Goal: Information Seeking & Learning: Learn about a topic

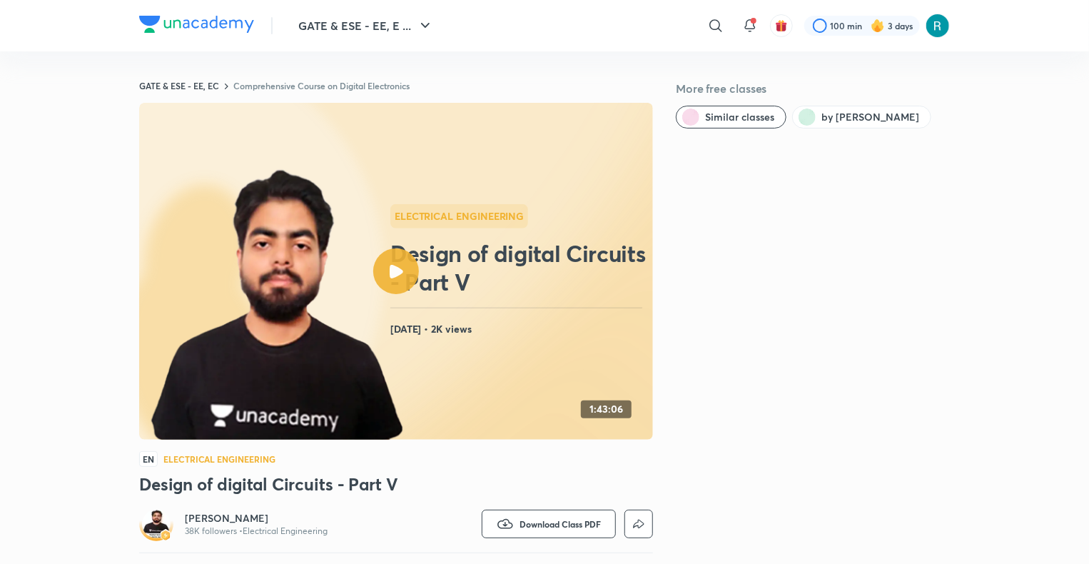
click at [292, 84] on link "Comprehensive Course on Digital Electronics" at bounding box center [321, 85] width 176 height 11
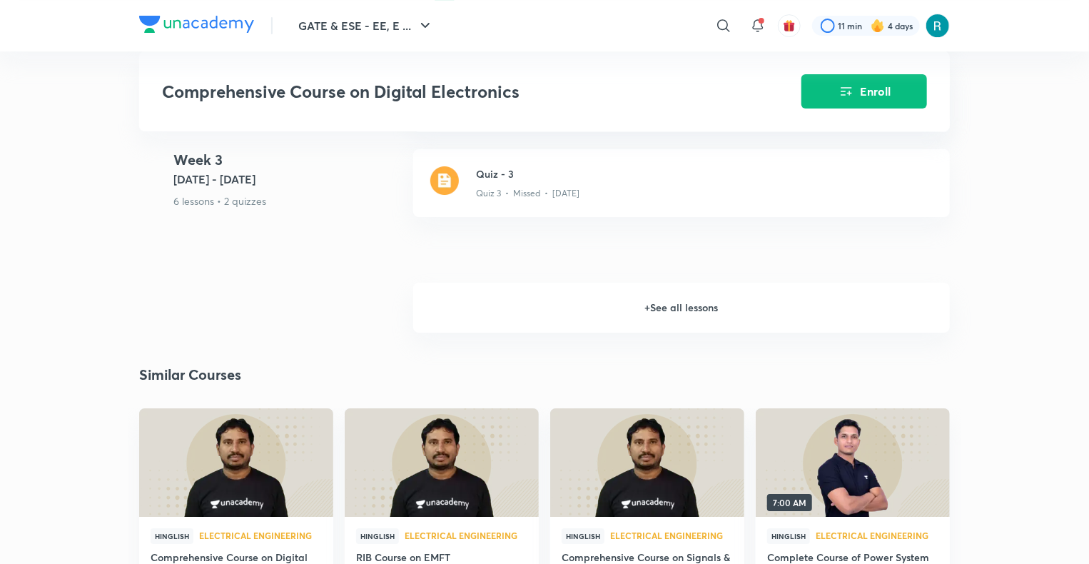
scroll to position [2438, 0]
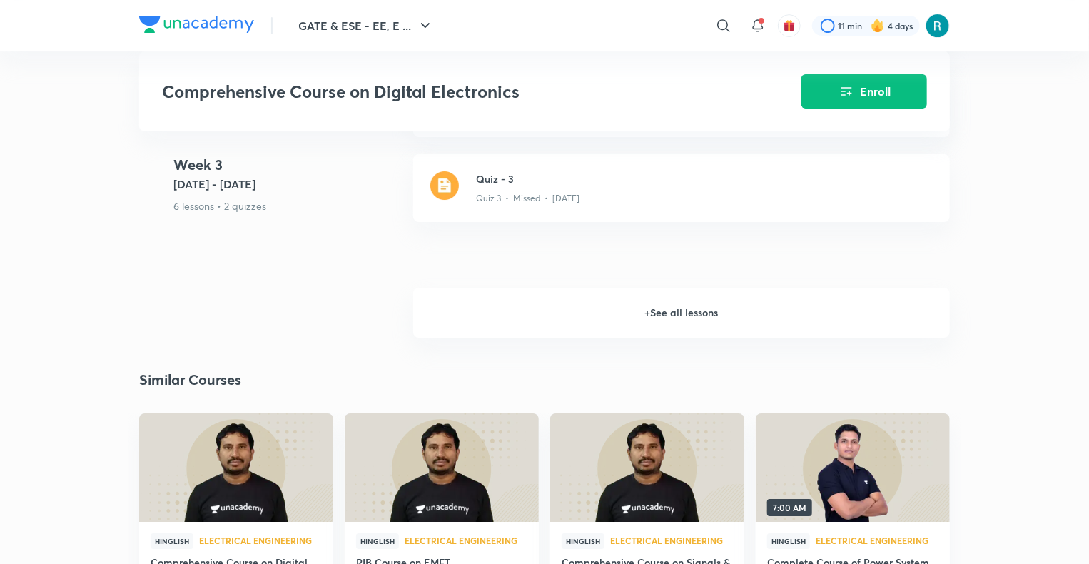
click at [648, 306] on h6 "+ See all lessons" at bounding box center [681, 312] width 536 height 50
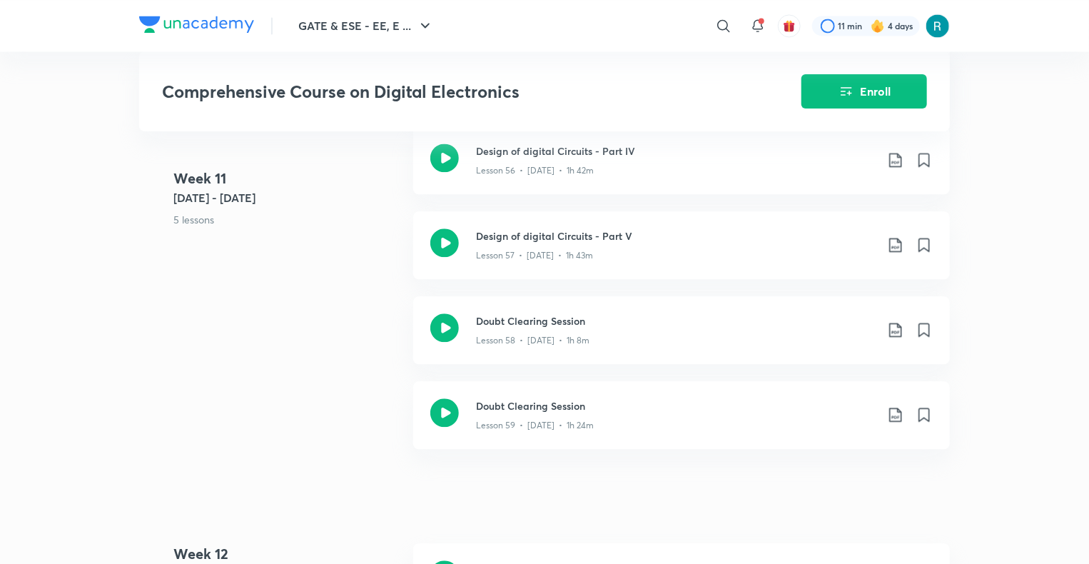
scroll to position [6990, 0]
click at [896, 327] on icon at bounding box center [895, 327] width 17 height 17
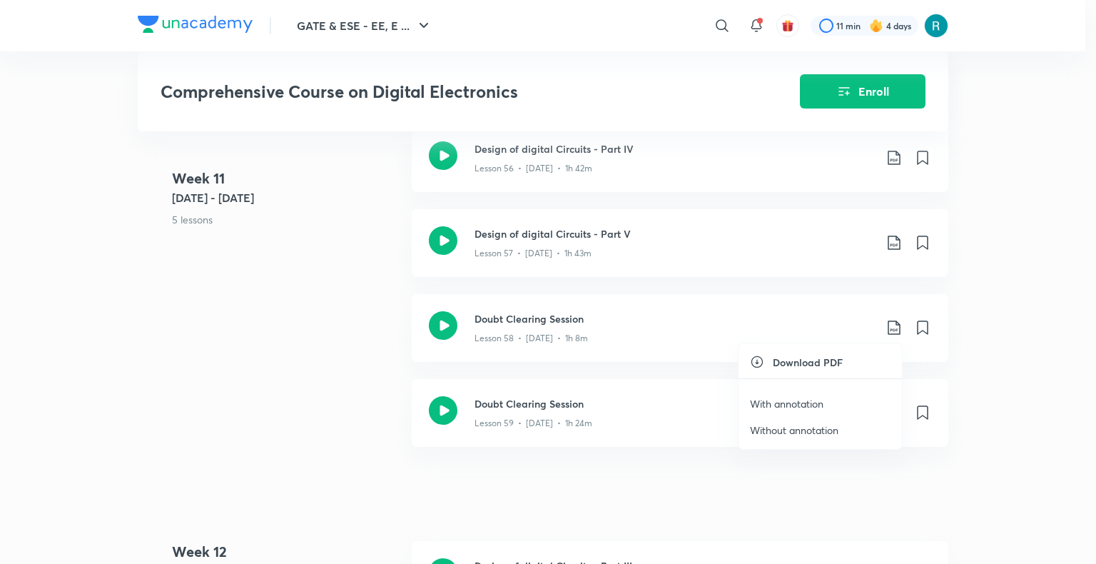
click at [793, 397] on p "With annotation" at bounding box center [786, 403] width 73 height 15
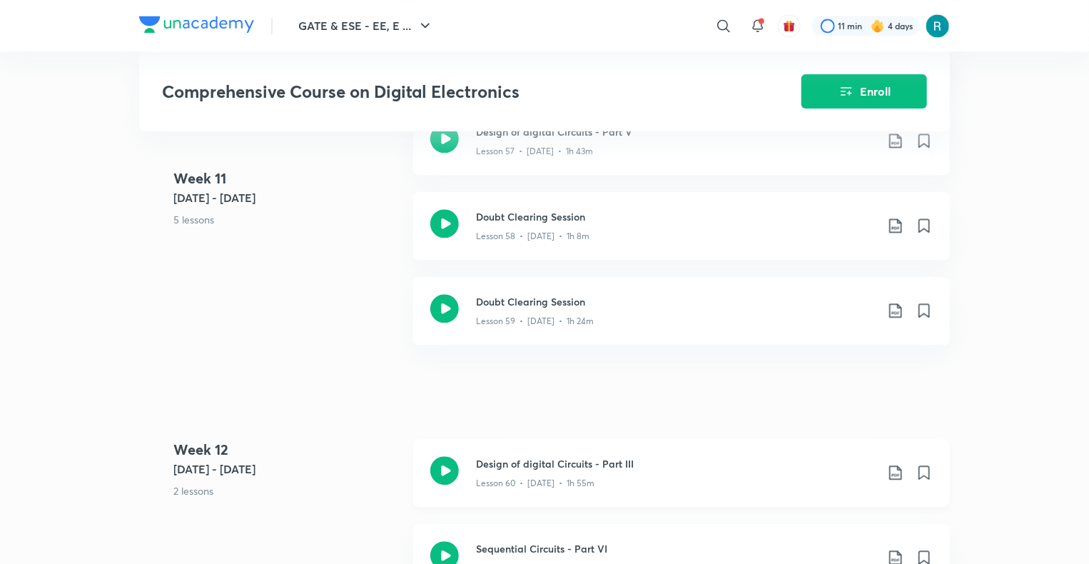
scroll to position [7088, 0]
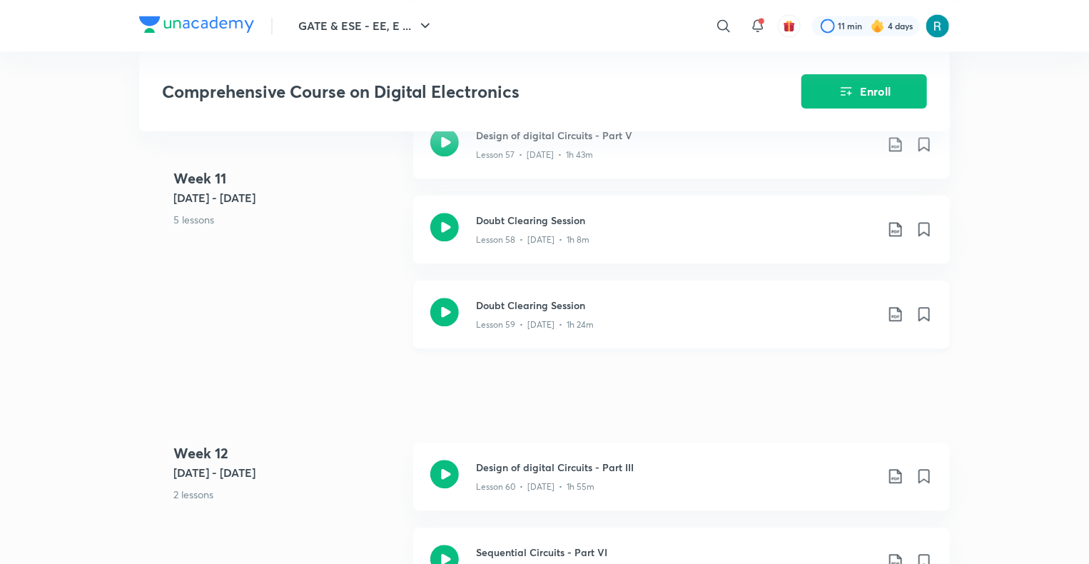
click at [897, 316] on icon at bounding box center [895, 313] width 17 height 17
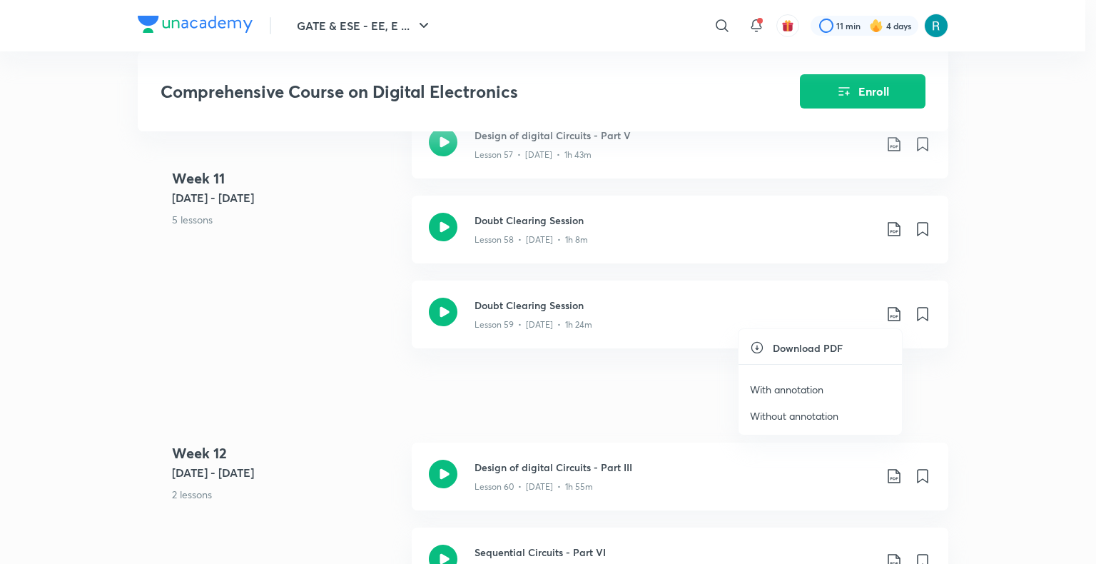
click at [803, 389] on p "With annotation" at bounding box center [786, 389] width 73 height 15
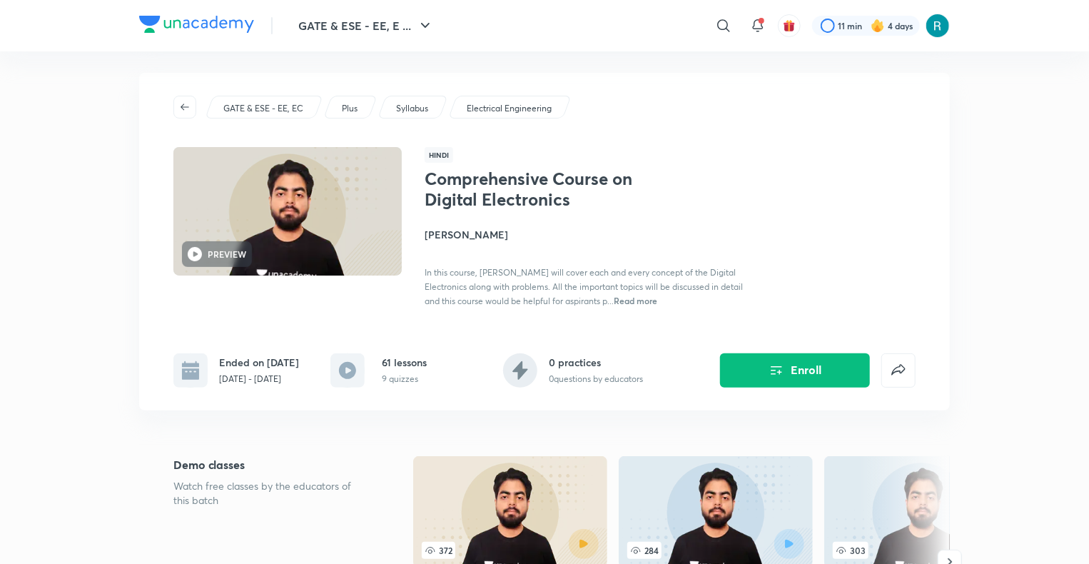
scroll to position [0, 0]
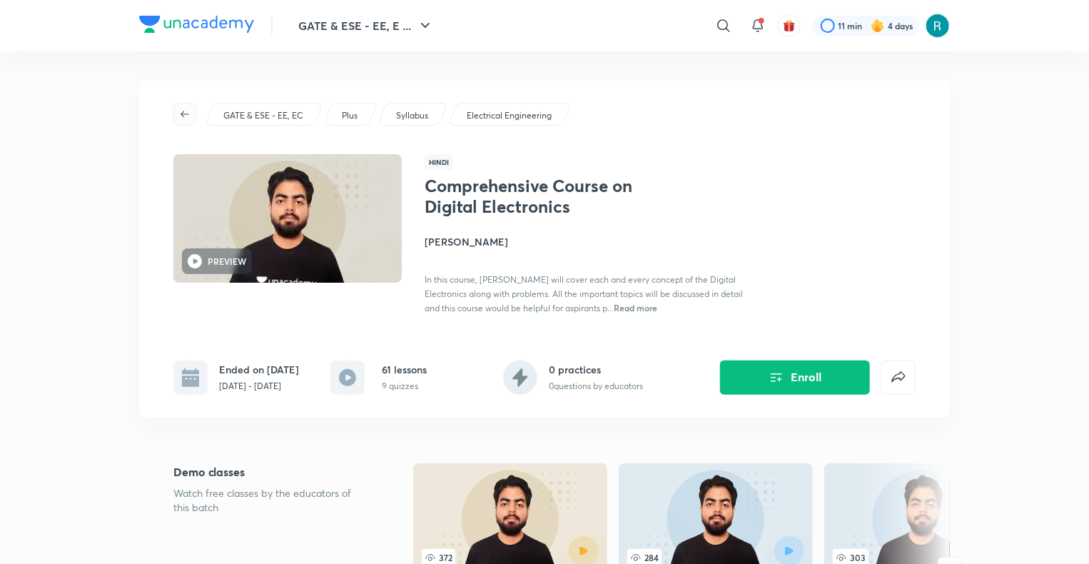
click at [180, 113] on icon "button" at bounding box center [184, 113] width 11 height 11
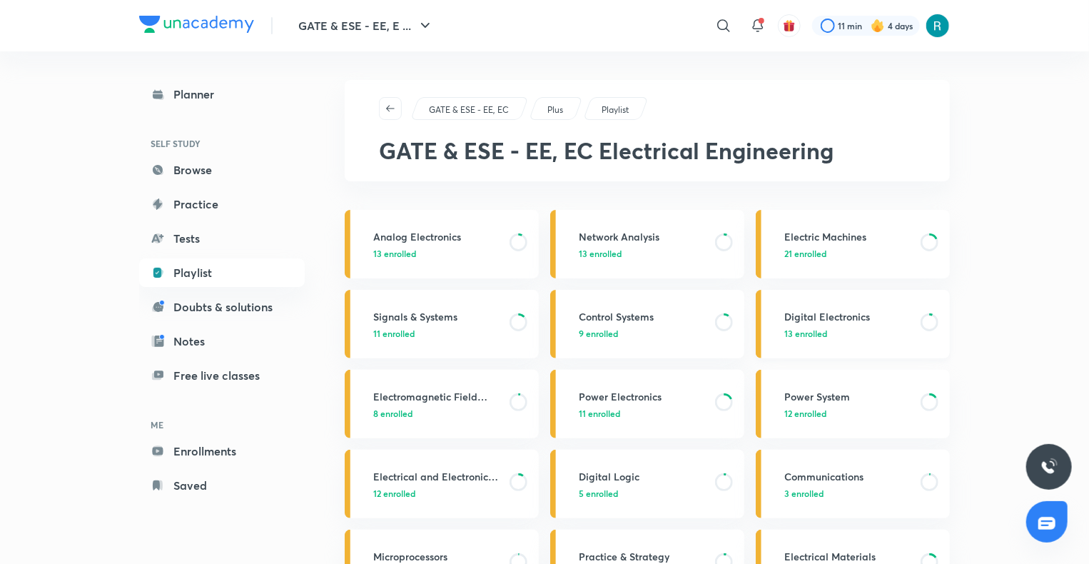
click at [837, 338] on p "13 enrolled" at bounding box center [848, 333] width 128 height 13
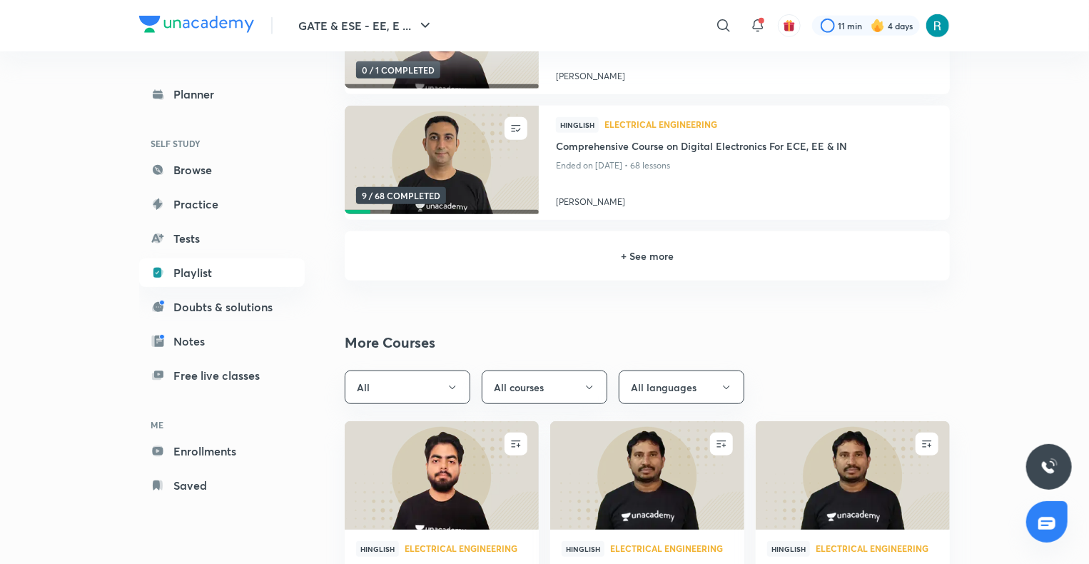
scroll to position [399, 0]
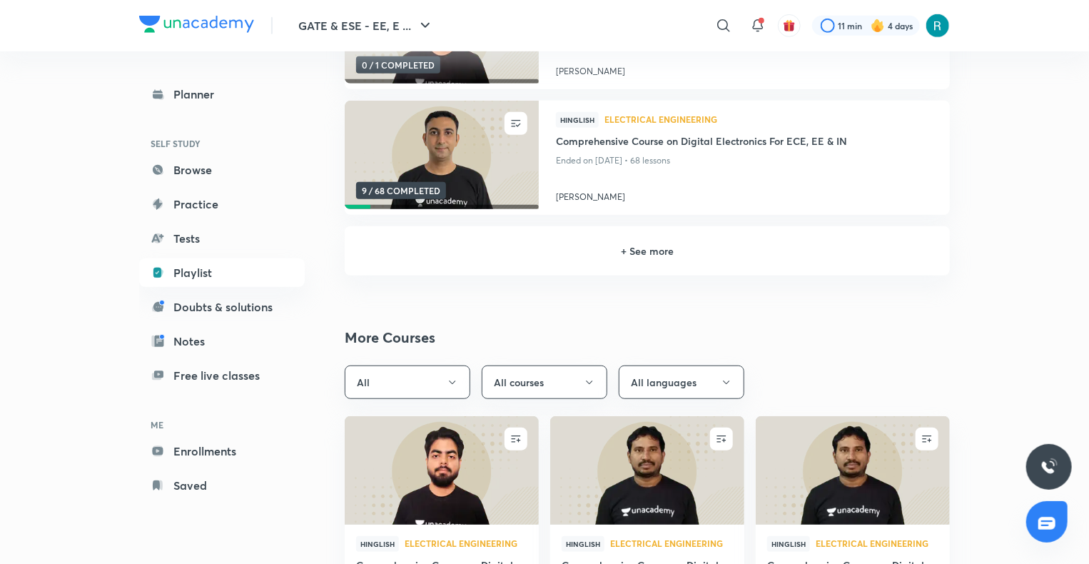
click at [623, 255] on h6 "+ See more" at bounding box center [647, 250] width 571 height 15
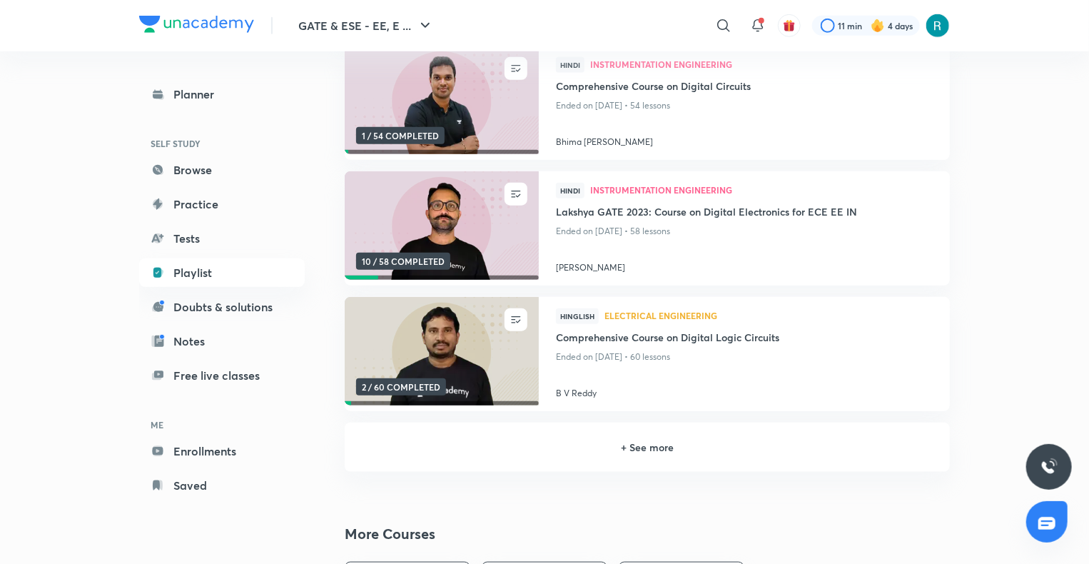
scroll to position [585, 0]
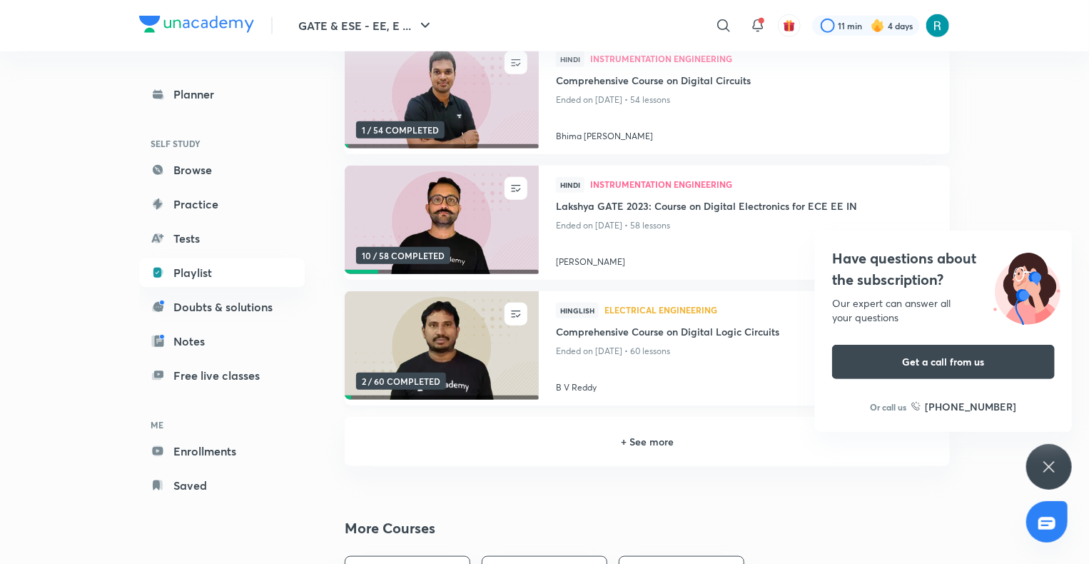
click at [463, 346] on img at bounding box center [441, 345] width 198 height 111
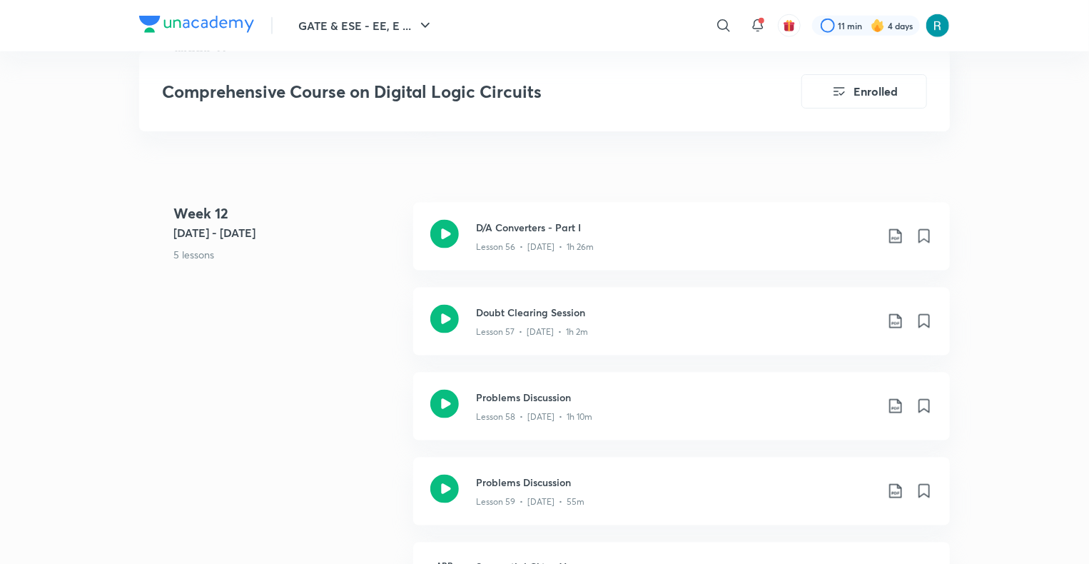
scroll to position [6275, 0]
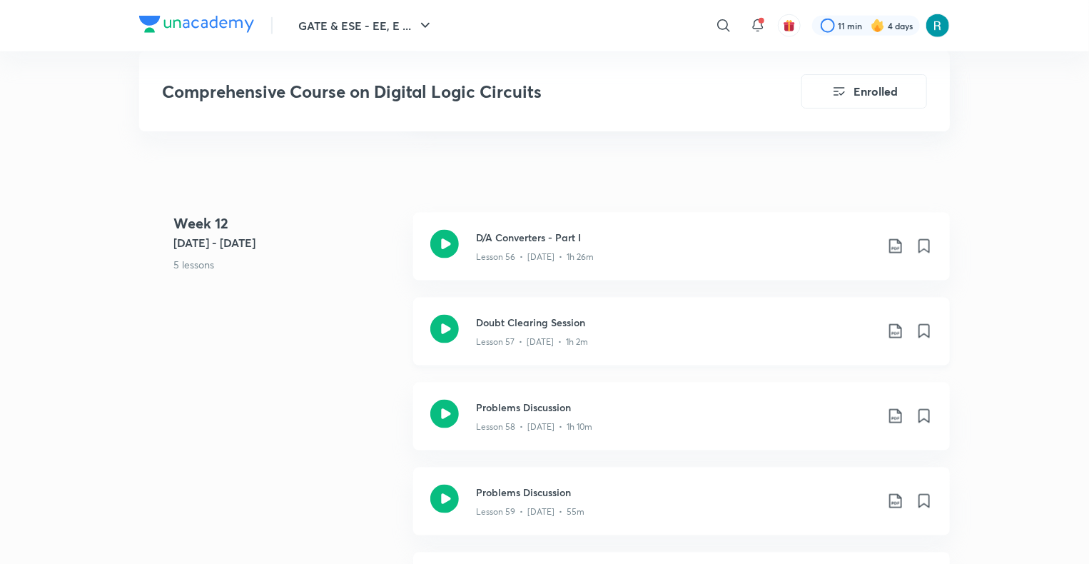
click at [892, 330] on icon at bounding box center [895, 330] width 17 height 17
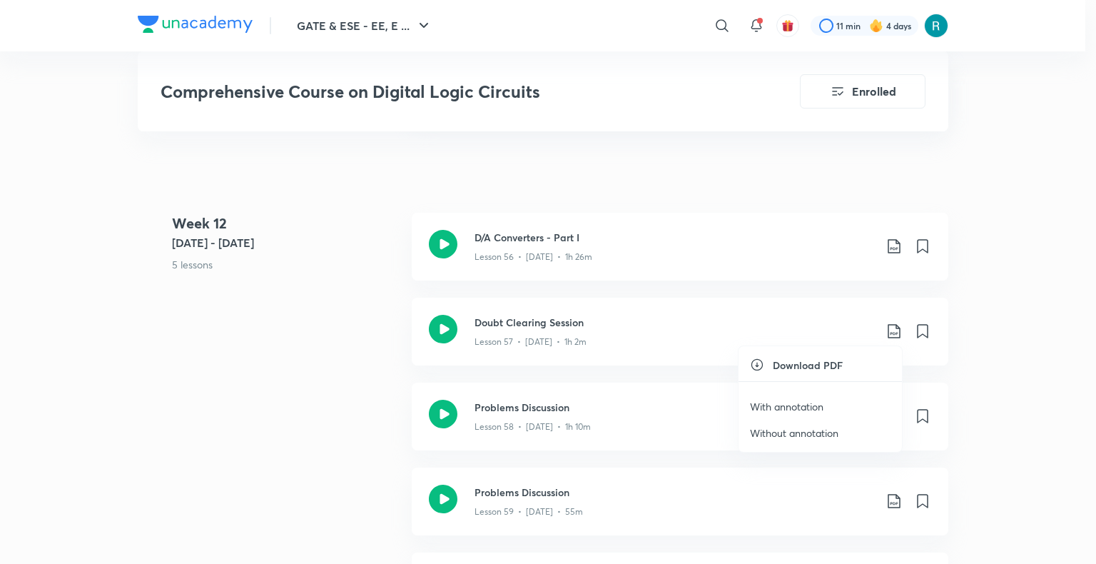
click at [790, 401] on p "With annotation" at bounding box center [786, 406] width 73 height 15
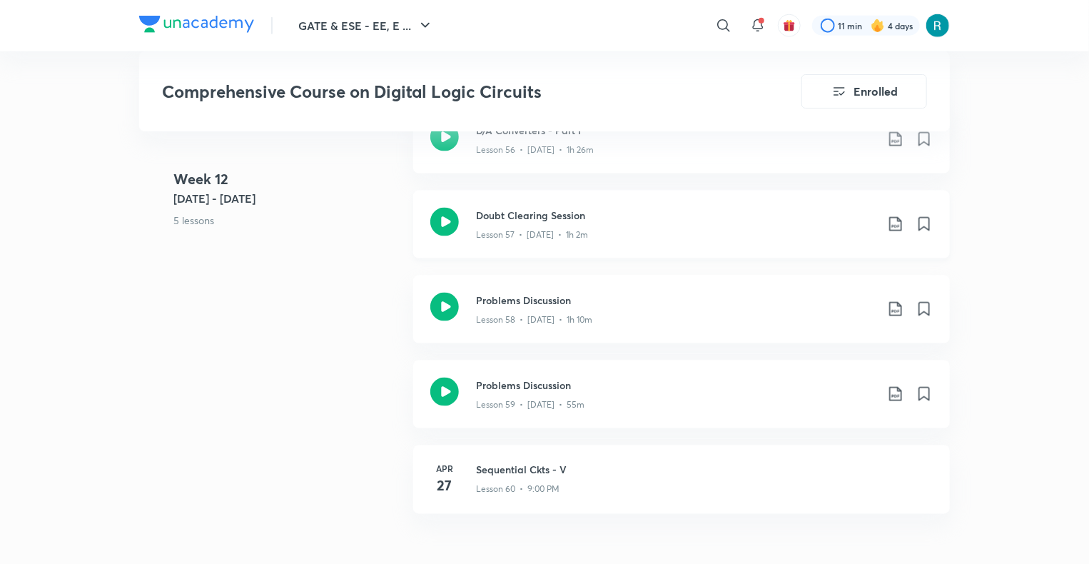
scroll to position [6383, 0]
click at [620, 322] on div "Lesson 58 • [DATE] • 1h 10m" at bounding box center [675, 316] width 399 height 19
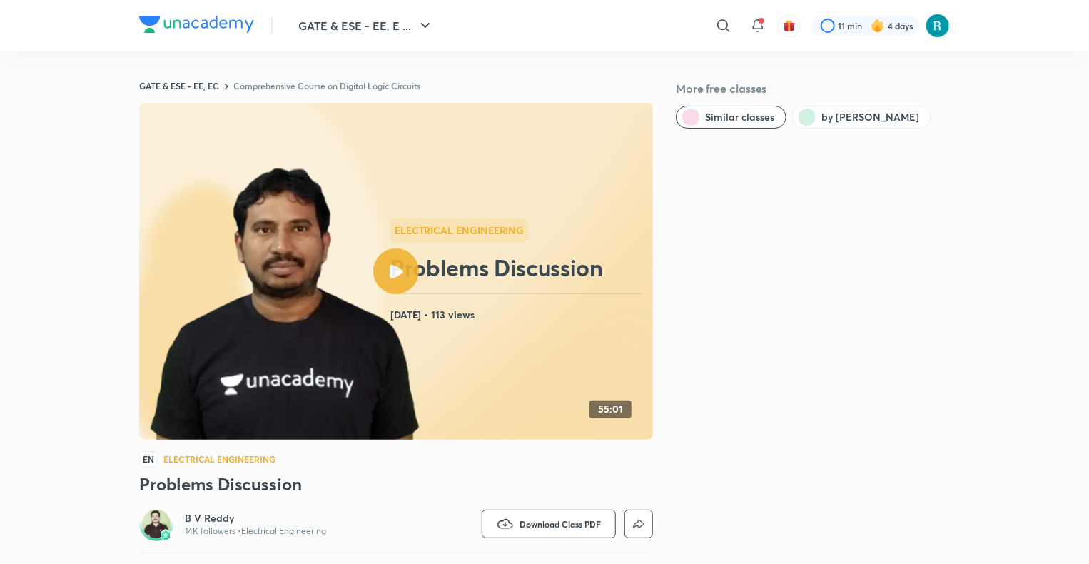
click at [267, 88] on link "Comprehensive Course on Digital Logic Circuits" at bounding box center [326, 85] width 187 height 11
click at [305, 85] on link "Comprehensive Course on Digital Logic Circuits" at bounding box center [326, 85] width 187 height 11
click at [374, 84] on link "Comprehensive Course on Digital Logic Circuits" at bounding box center [326, 85] width 187 height 11
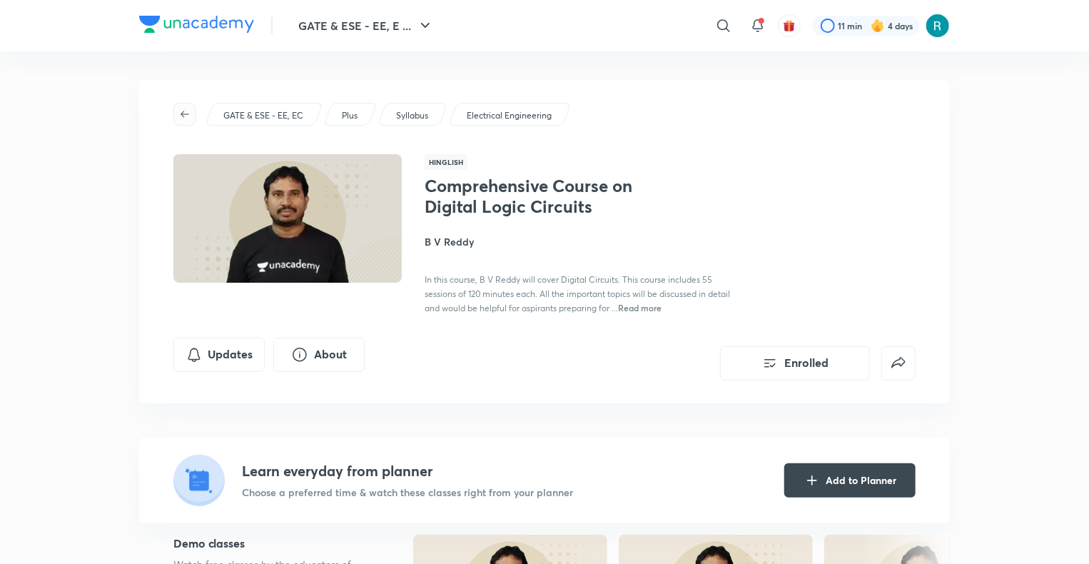
click at [182, 115] on icon "button" at bounding box center [184, 114] width 9 height 6
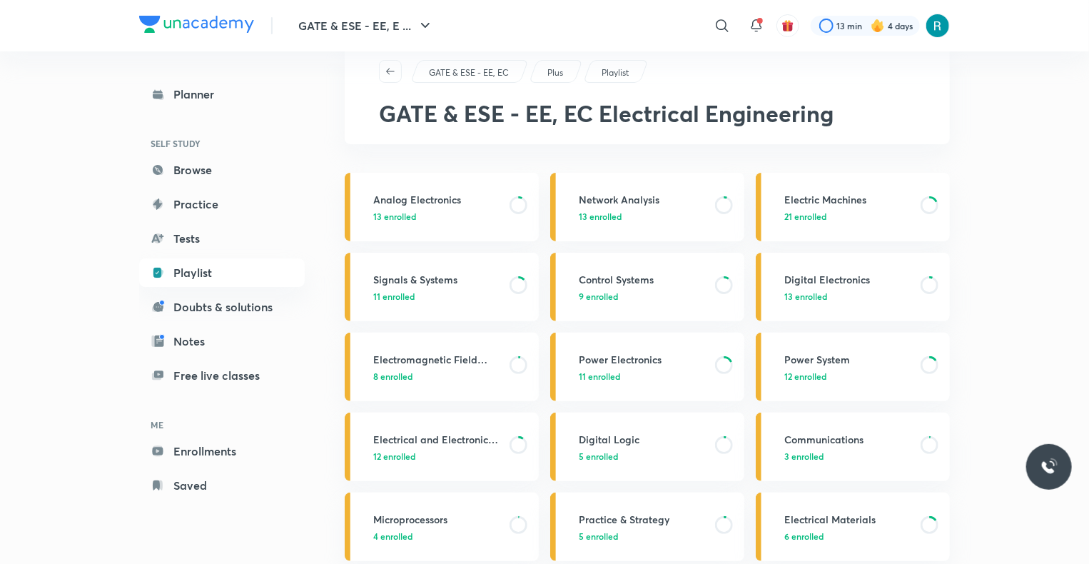
scroll to position [21, 0]
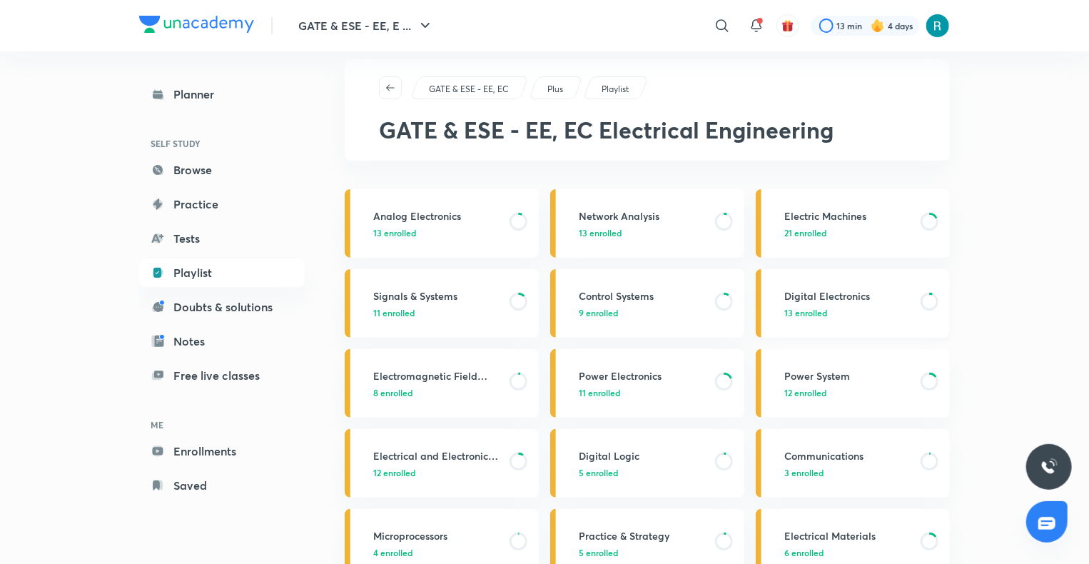
click at [843, 306] on p "13 enrolled" at bounding box center [848, 312] width 128 height 13
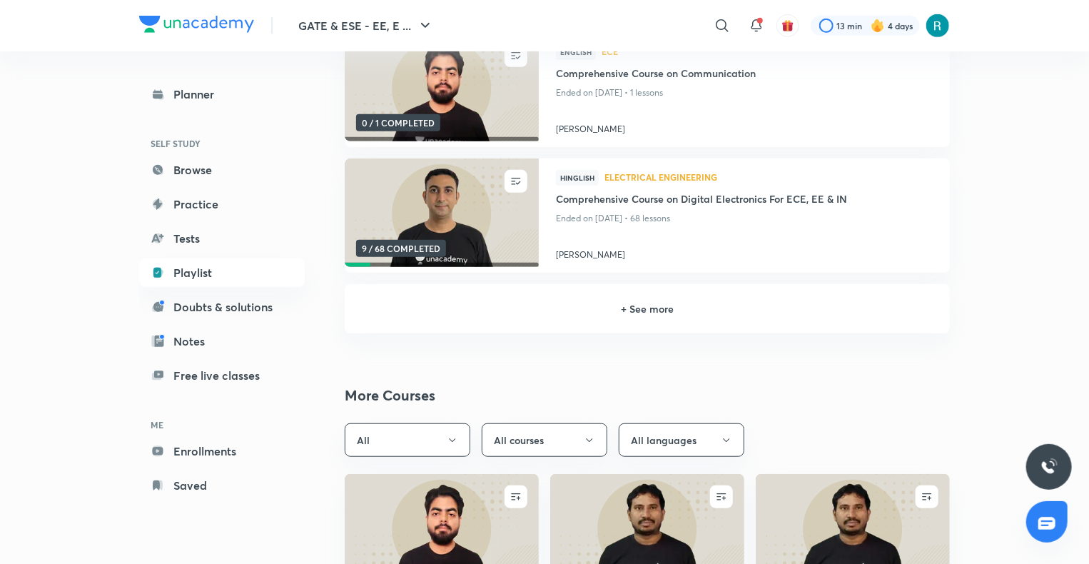
scroll to position [345, 0]
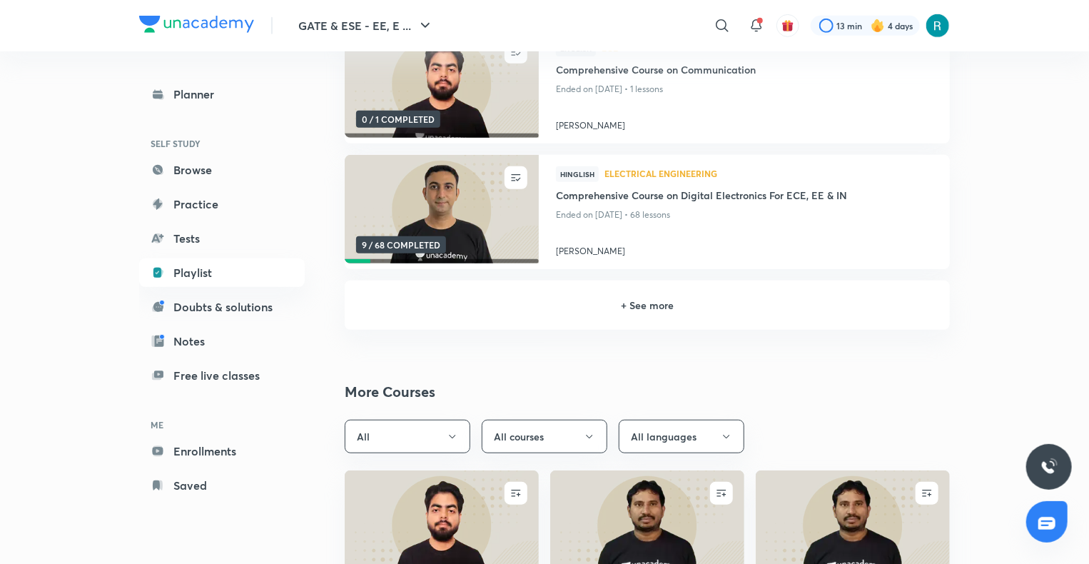
click at [619, 301] on h6 "+ See more" at bounding box center [647, 304] width 571 height 15
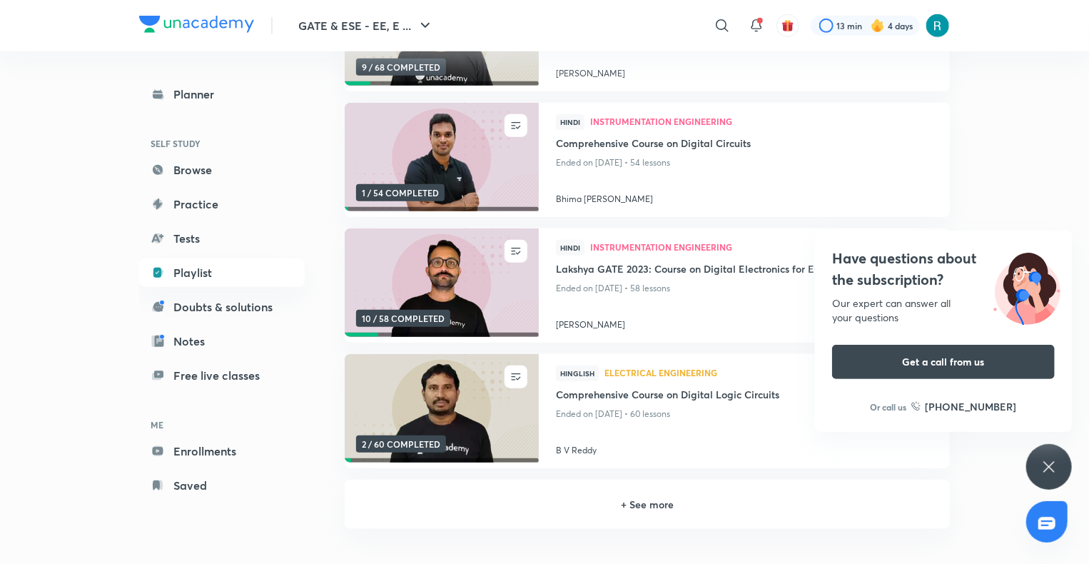
scroll to position [533, 0]
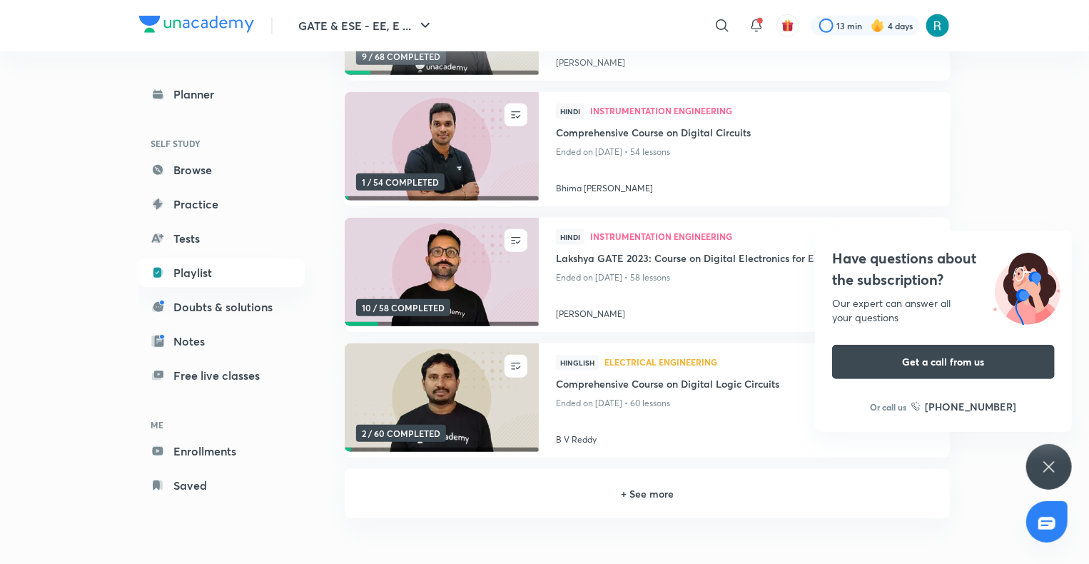
click at [621, 495] on h6 "+ See more" at bounding box center [647, 493] width 571 height 15
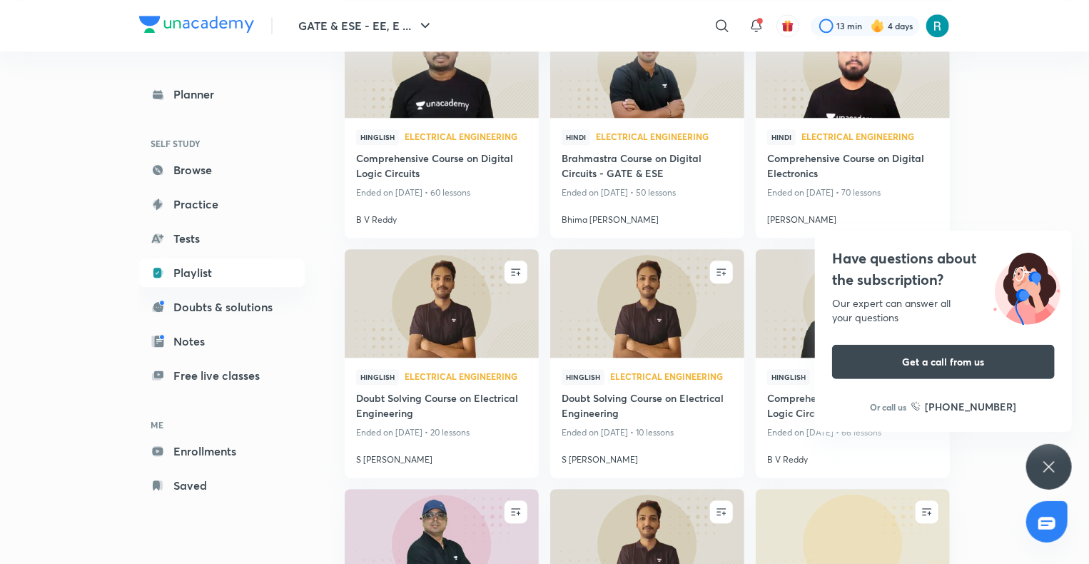
scroll to position [1857, 0]
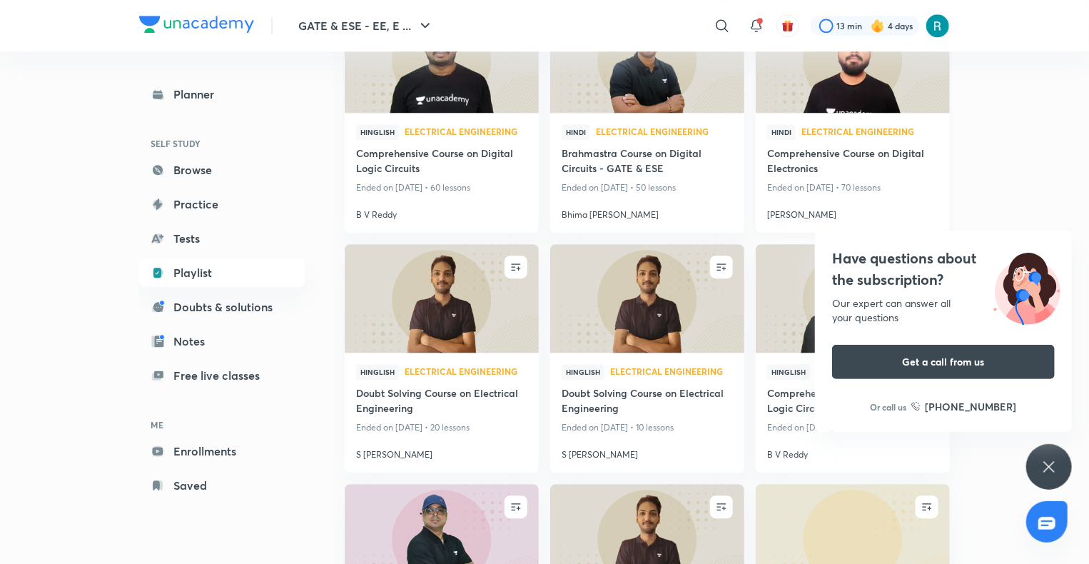
click at [815, 91] on img at bounding box center [852, 59] width 198 height 111
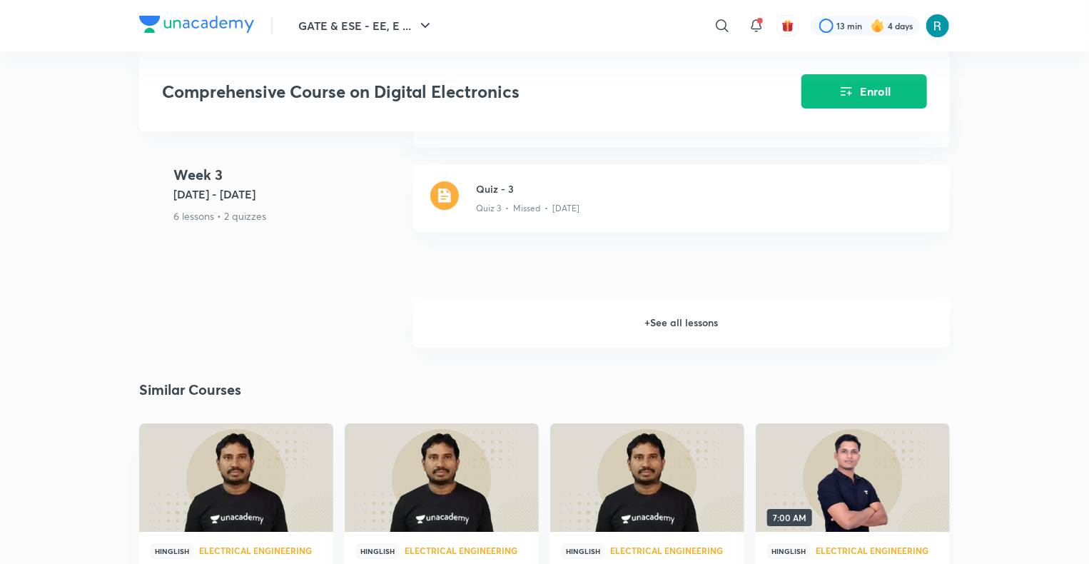
scroll to position [2385, 0]
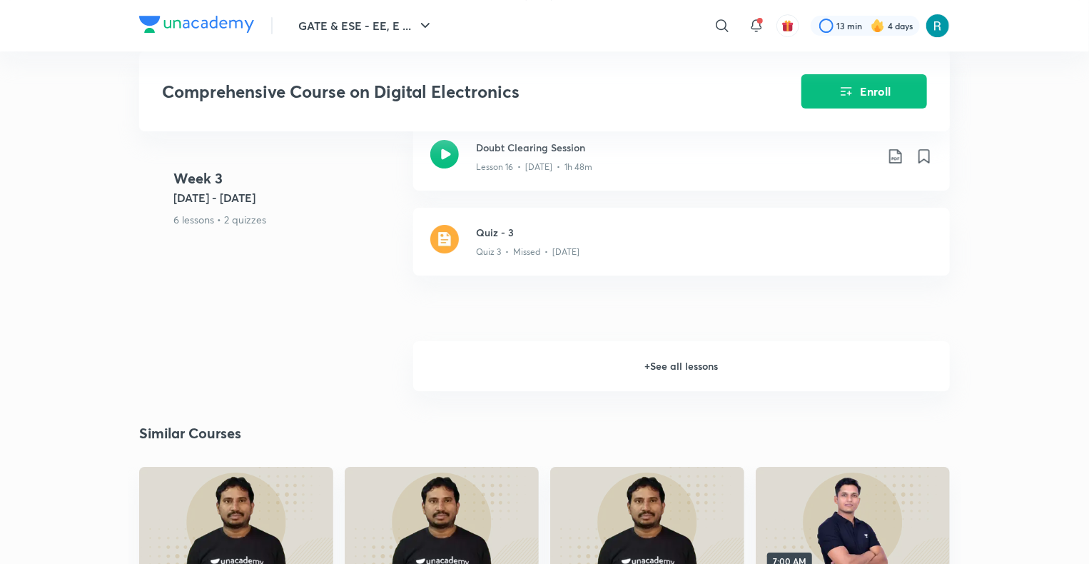
click at [643, 361] on h6 "+ See all lessons" at bounding box center [681, 366] width 536 height 50
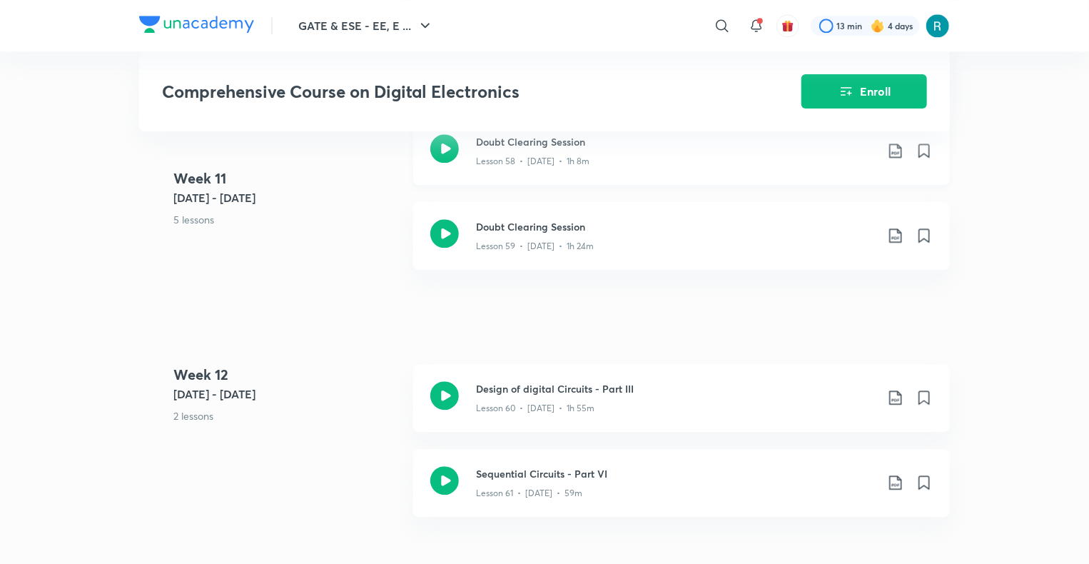
scroll to position [7108, 0]
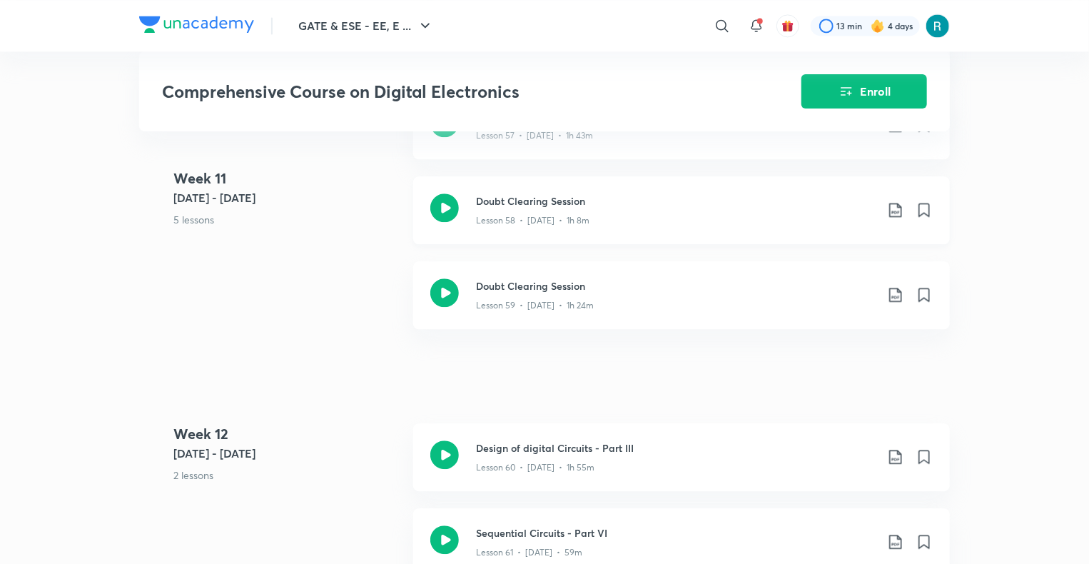
click at [618, 215] on div "Lesson 58 • [DATE] • 1h 8m" at bounding box center [675, 217] width 399 height 19
